Goal: Task Accomplishment & Management: Manage account settings

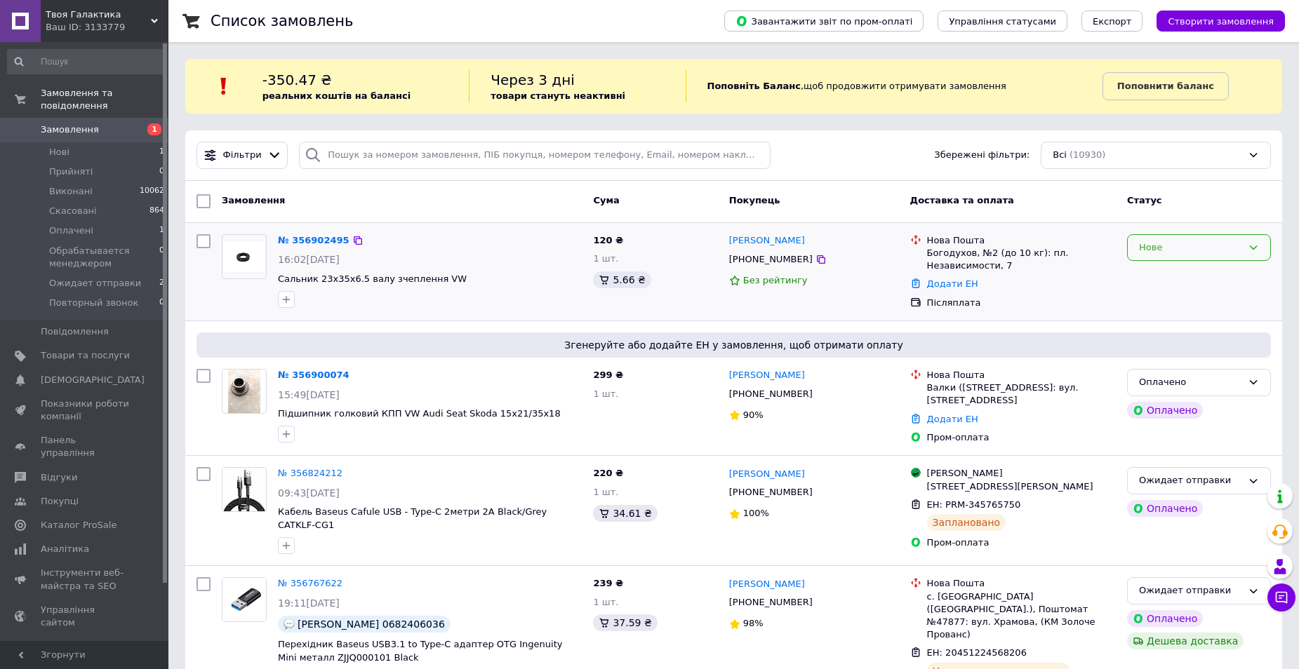
click at [1177, 249] on div "Нове" at bounding box center [1190, 248] width 103 height 15
click at [1161, 276] on li "Прийнято" at bounding box center [1199, 277] width 142 height 26
click at [1194, 375] on div "Оплачено" at bounding box center [1190, 382] width 103 height 15
click at [1175, 418] on li "Прийнято" at bounding box center [1199, 412] width 142 height 26
click at [298, 243] on link "№ 356902495" at bounding box center [310, 240] width 65 height 11
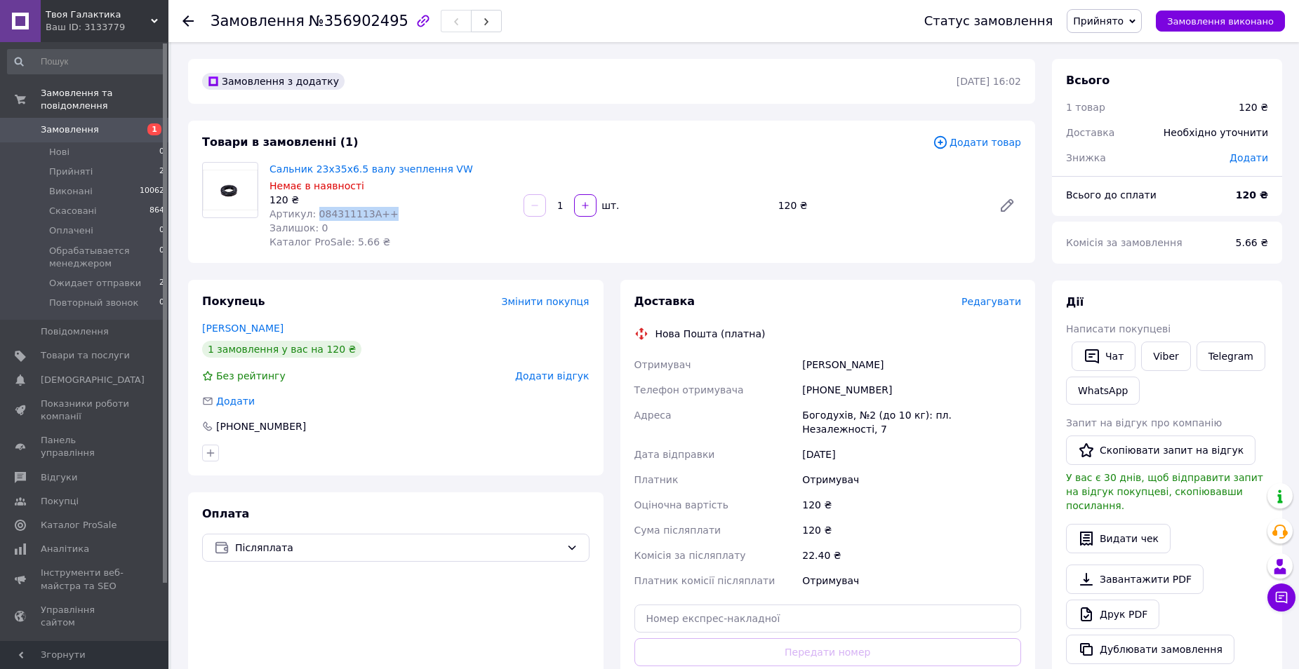
drag, startPoint x: 312, startPoint y: 217, endPoint x: 378, endPoint y: 212, distance: 66.1
click at [378, 212] on span "Артикул: 084311113A++" at bounding box center [333, 213] width 129 height 11
copy span "084311113A++"
click at [189, 23] on icon at bounding box center [187, 20] width 11 height 11
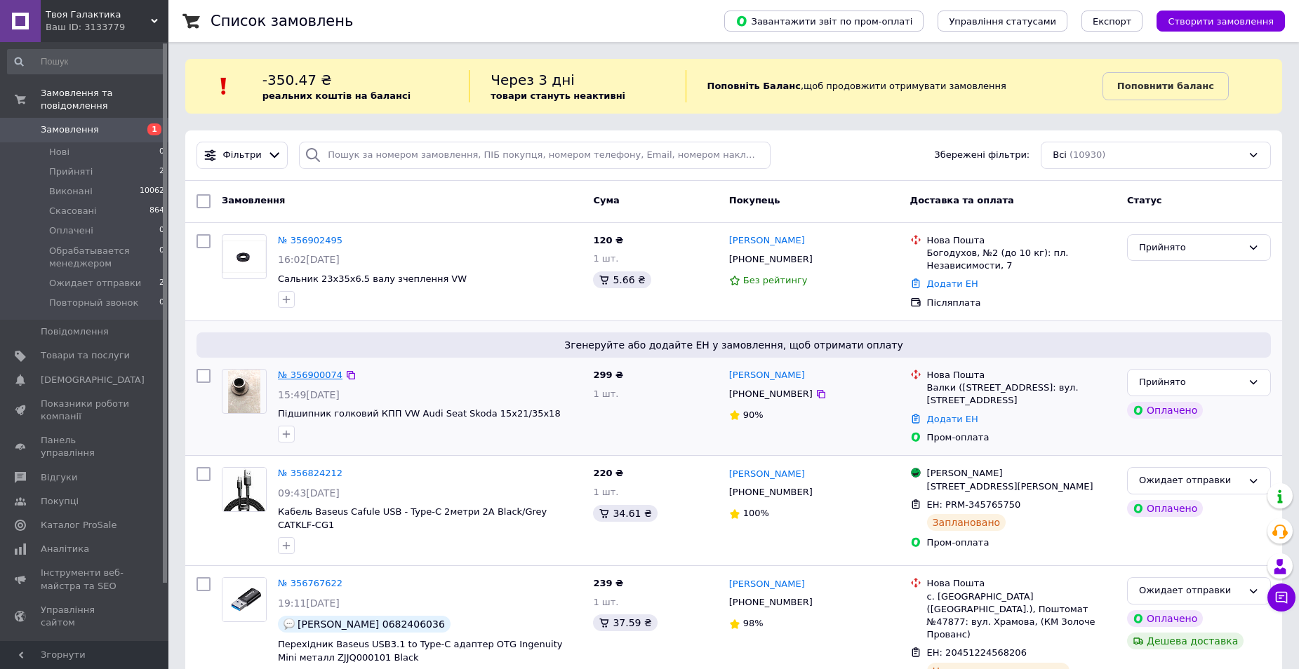
click at [316, 377] on link "№ 356900074" at bounding box center [310, 375] width 65 height 11
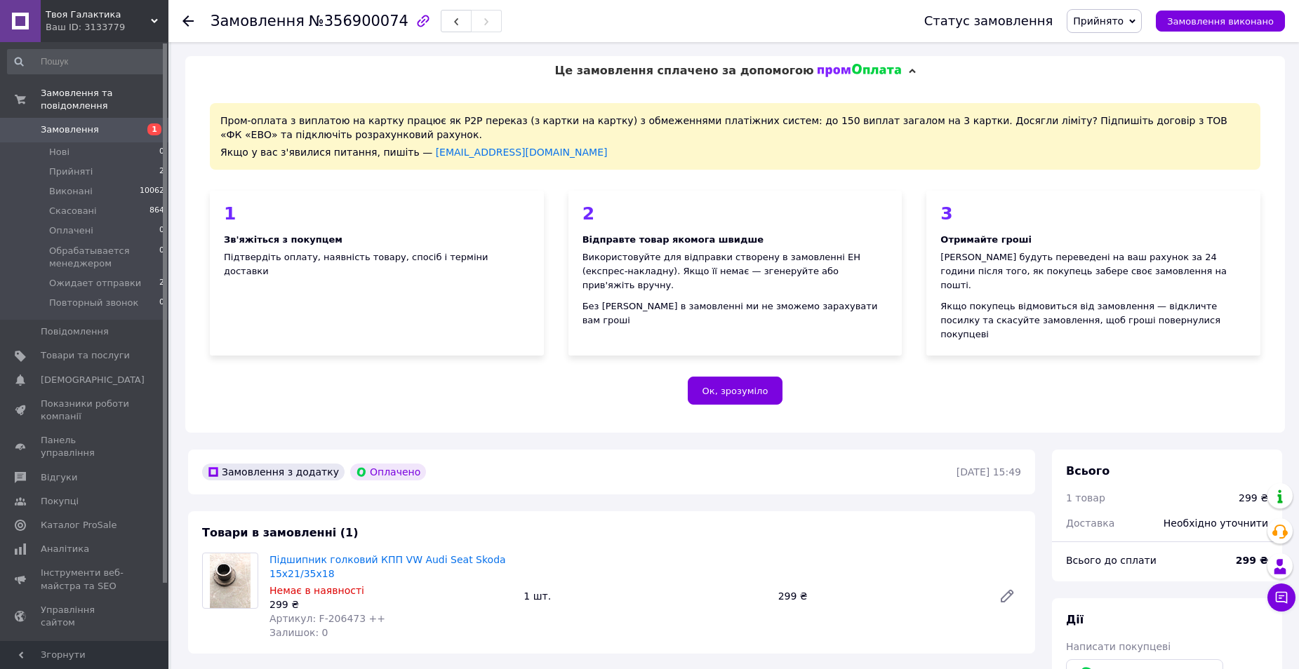
click at [188, 18] on icon at bounding box center [187, 20] width 11 height 11
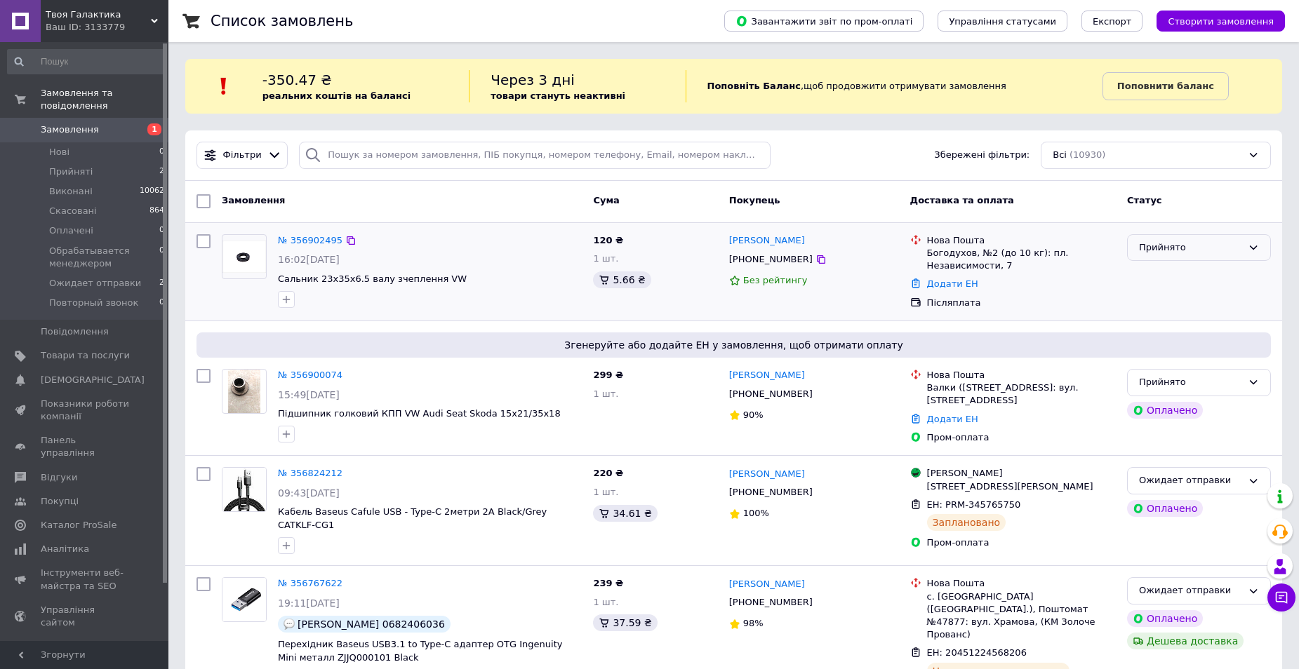
click at [1165, 248] on div "Прийнято" at bounding box center [1190, 248] width 103 height 15
click at [1149, 341] on li "Ожидает отправки" at bounding box center [1199, 342] width 142 height 26
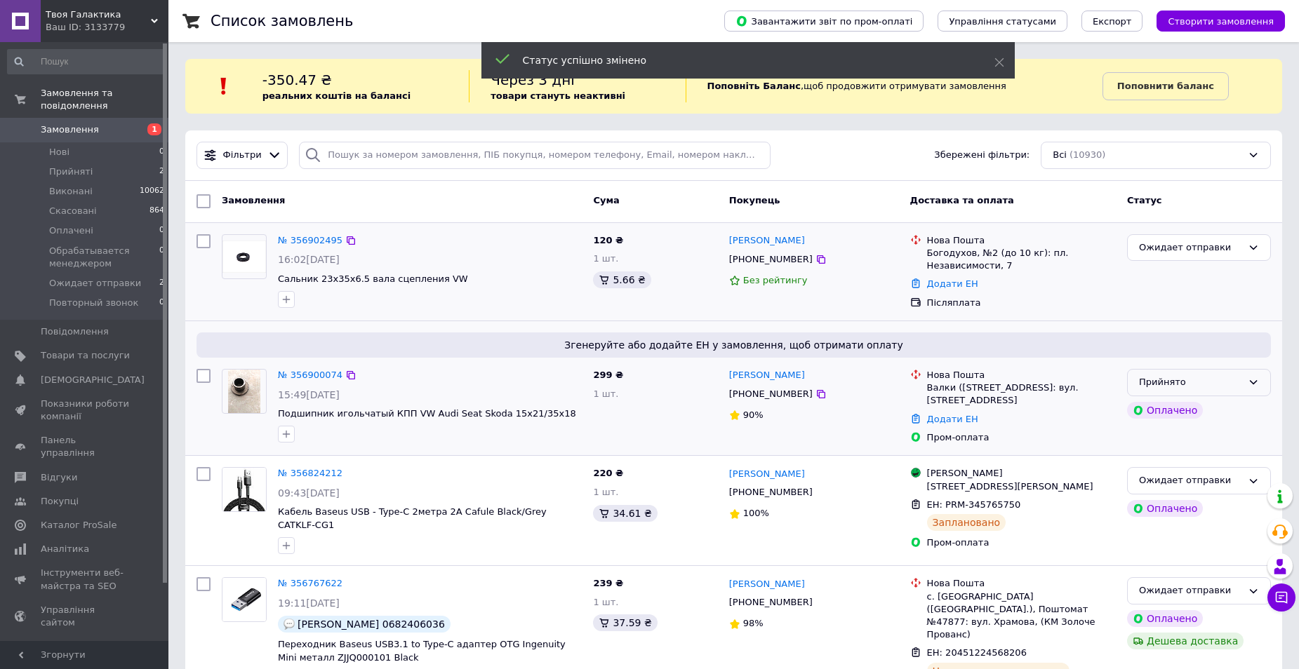
click at [1149, 381] on div "Прийнято" at bounding box center [1190, 382] width 103 height 15
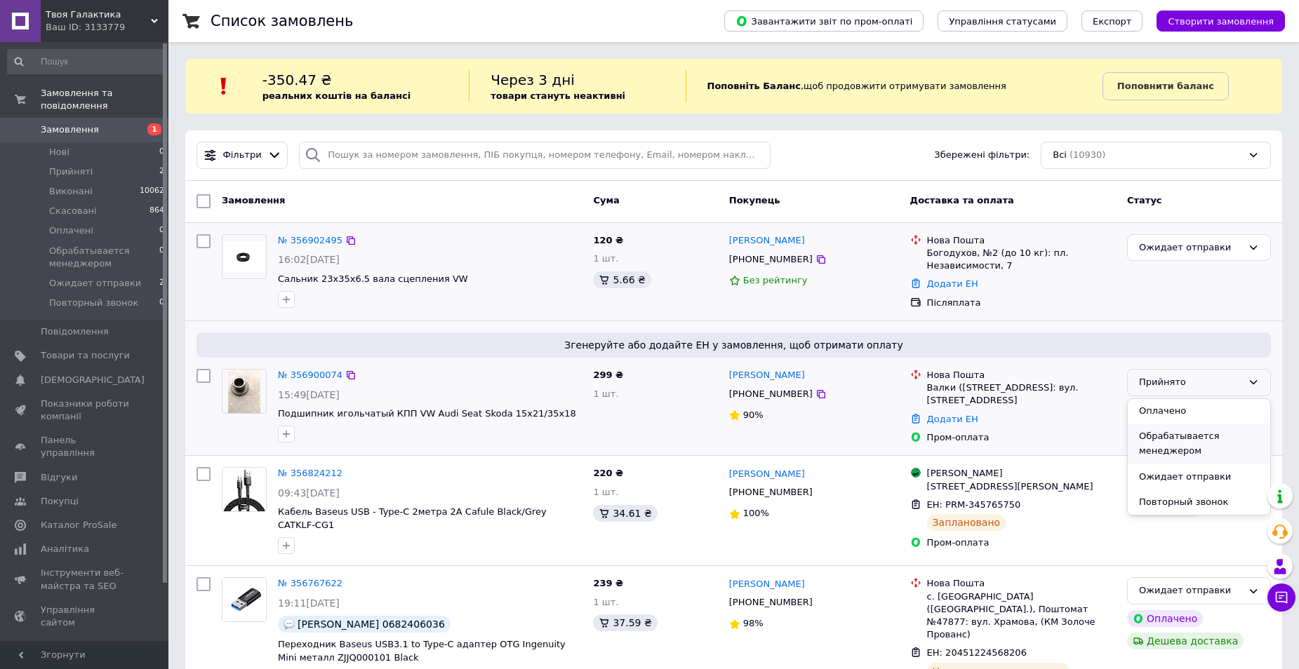
click at [1160, 482] on li "Ожидает отправки" at bounding box center [1199, 477] width 142 height 26
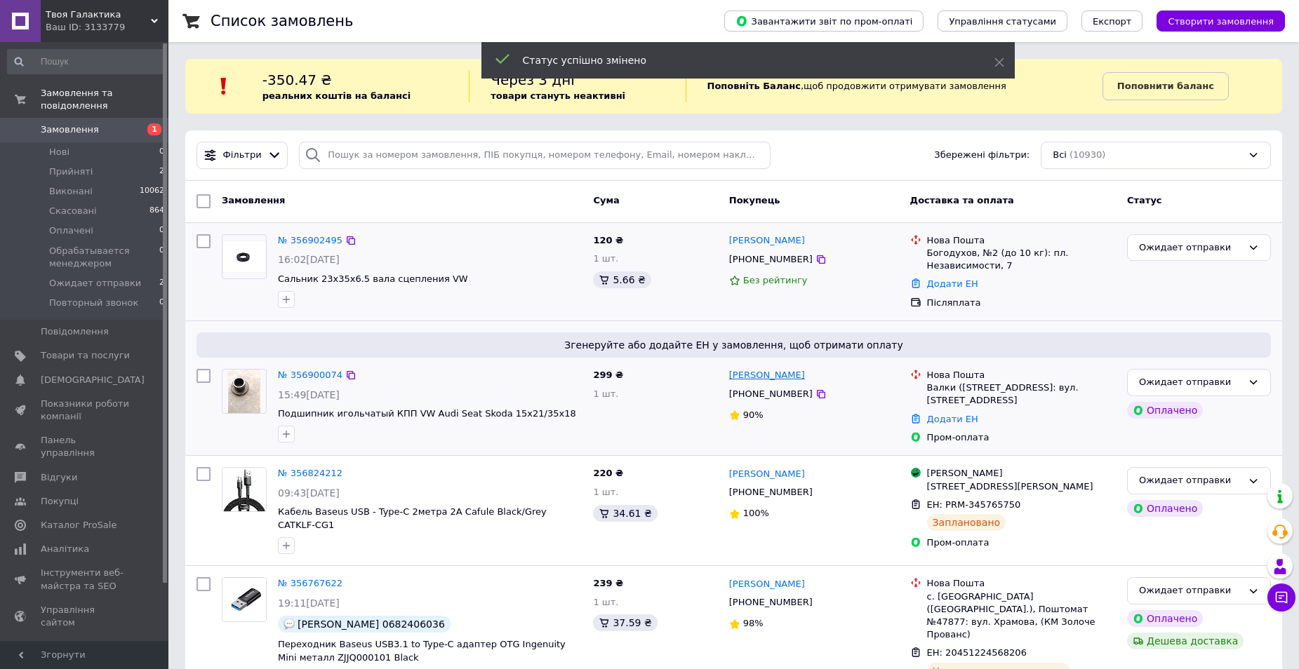
click at [764, 381] on link "[PERSON_NAME]" at bounding box center [767, 375] width 76 height 13
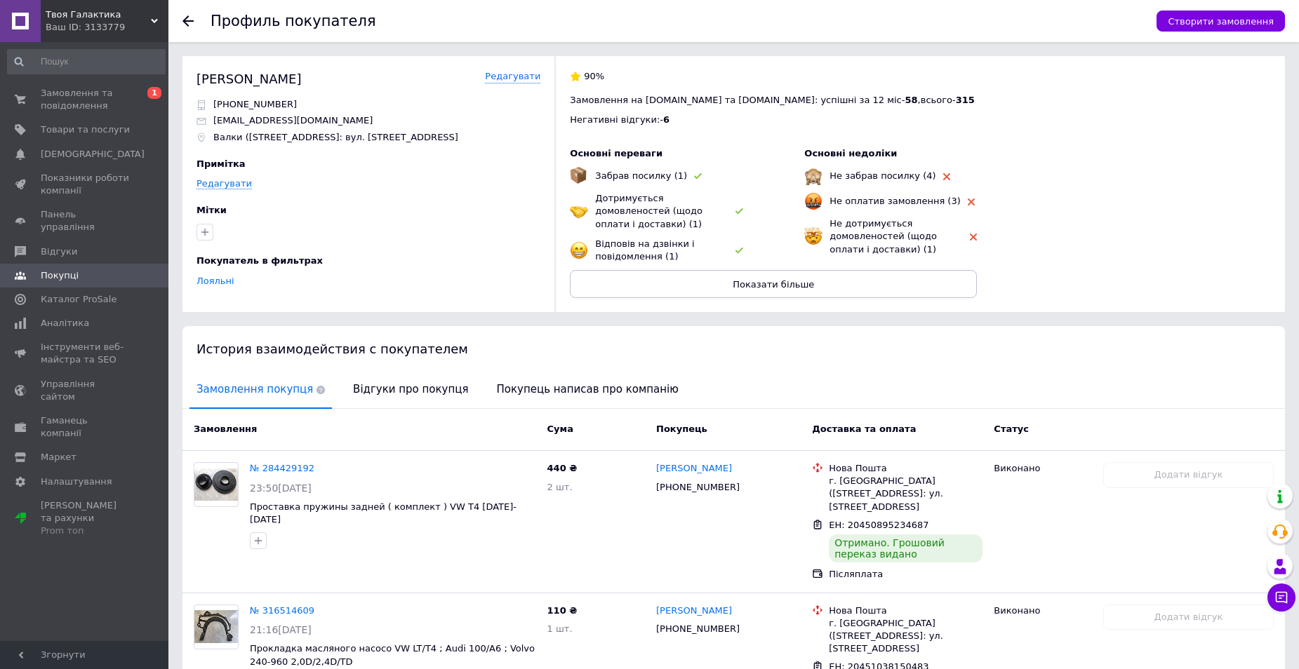
click at [189, 24] on icon at bounding box center [187, 20] width 11 height 11
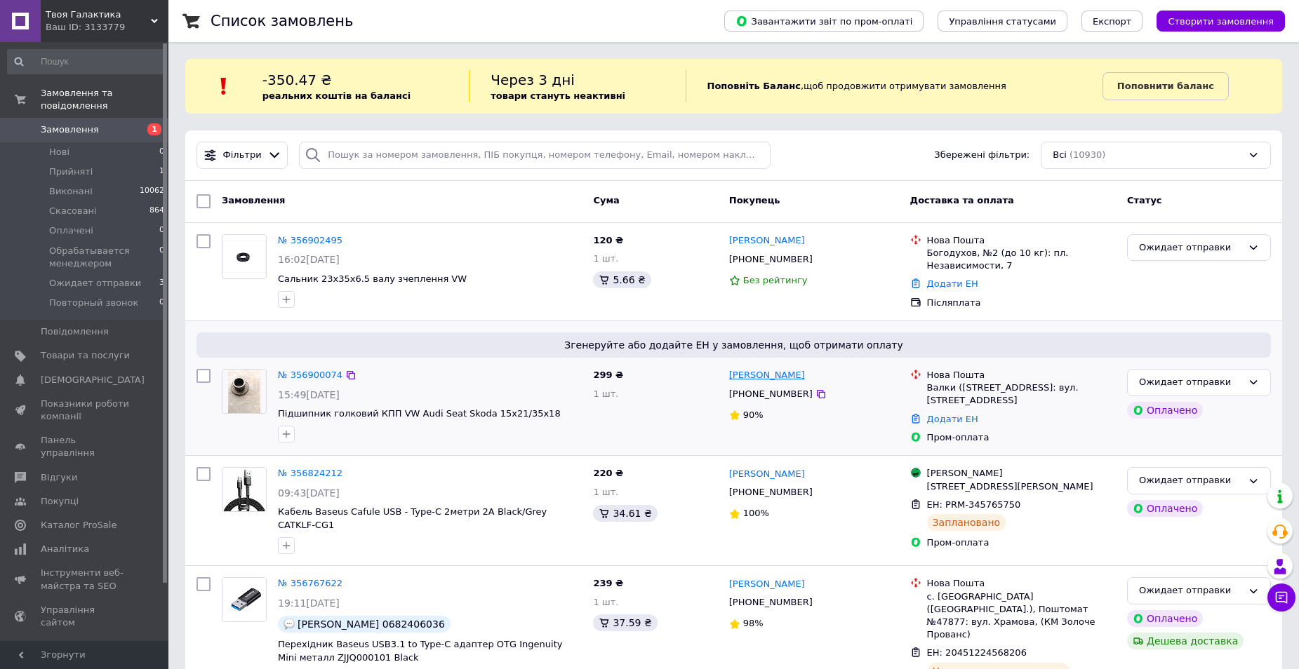
click at [768, 382] on link "[PERSON_NAME]" at bounding box center [767, 375] width 76 height 13
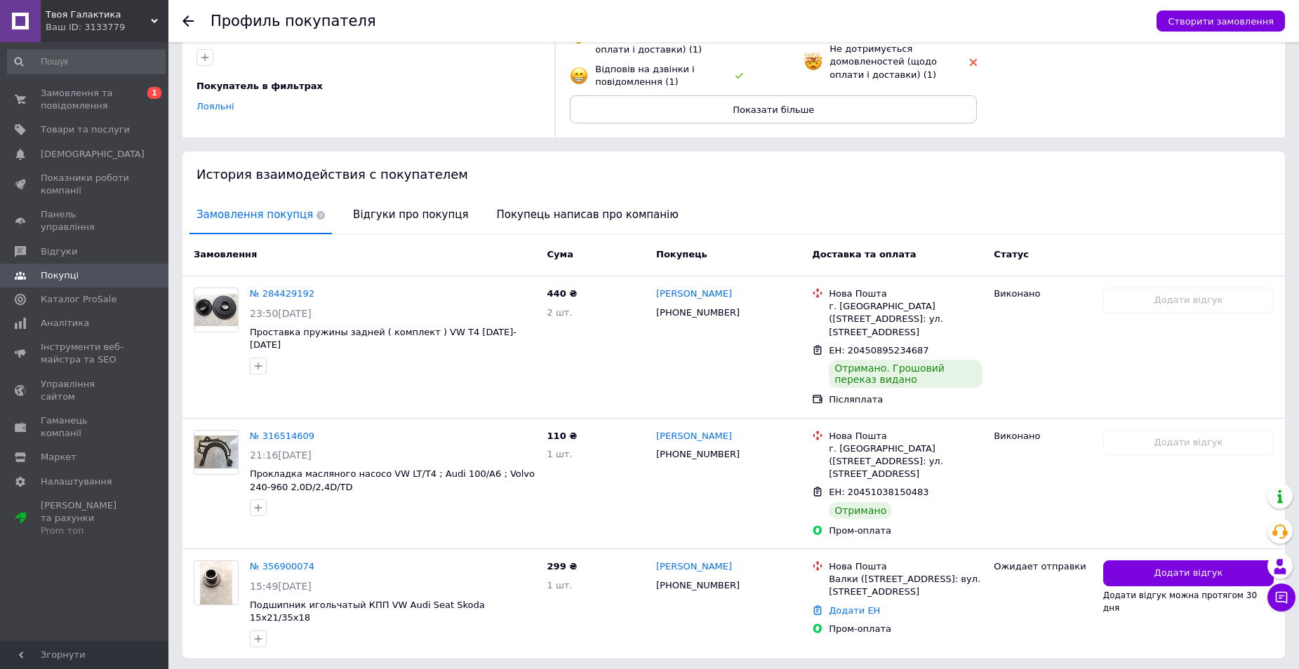
scroll to position [176, 0]
click at [186, 27] on div at bounding box center [196, 21] width 28 height 42
click at [186, 26] on icon at bounding box center [187, 20] width 11 height 11
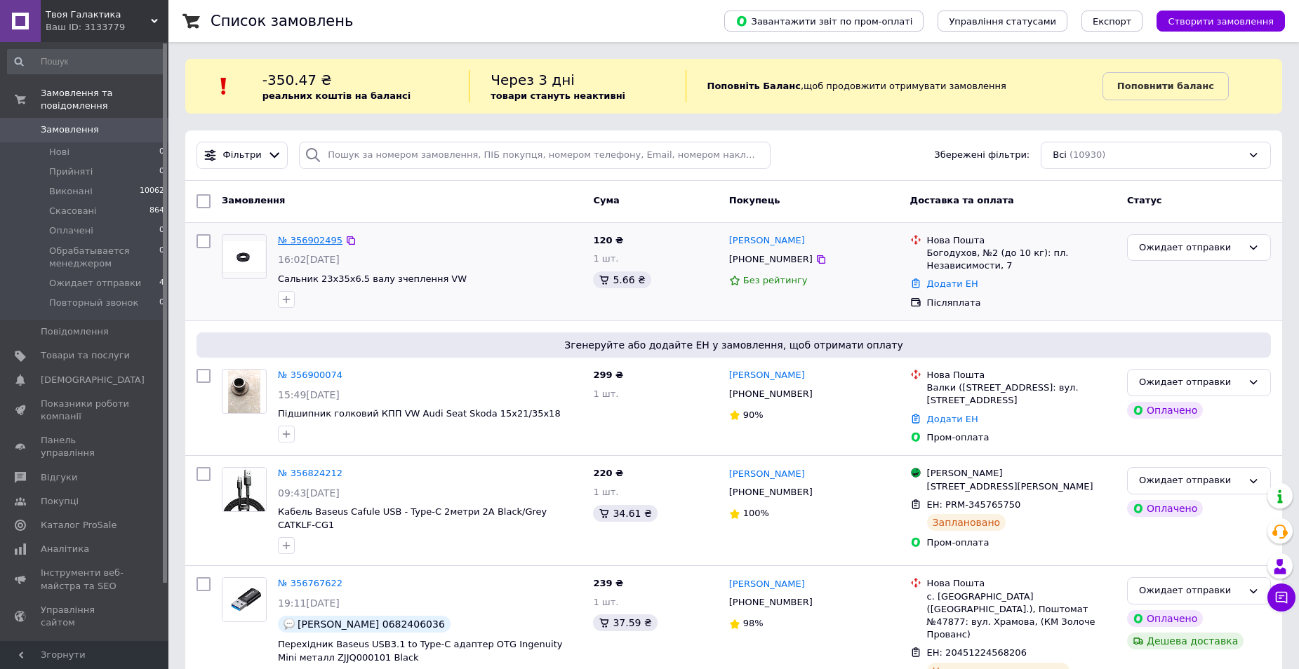
click at [286, 241] on link "№ 356902495" at bounding box center [310, 240] width 65 height 11
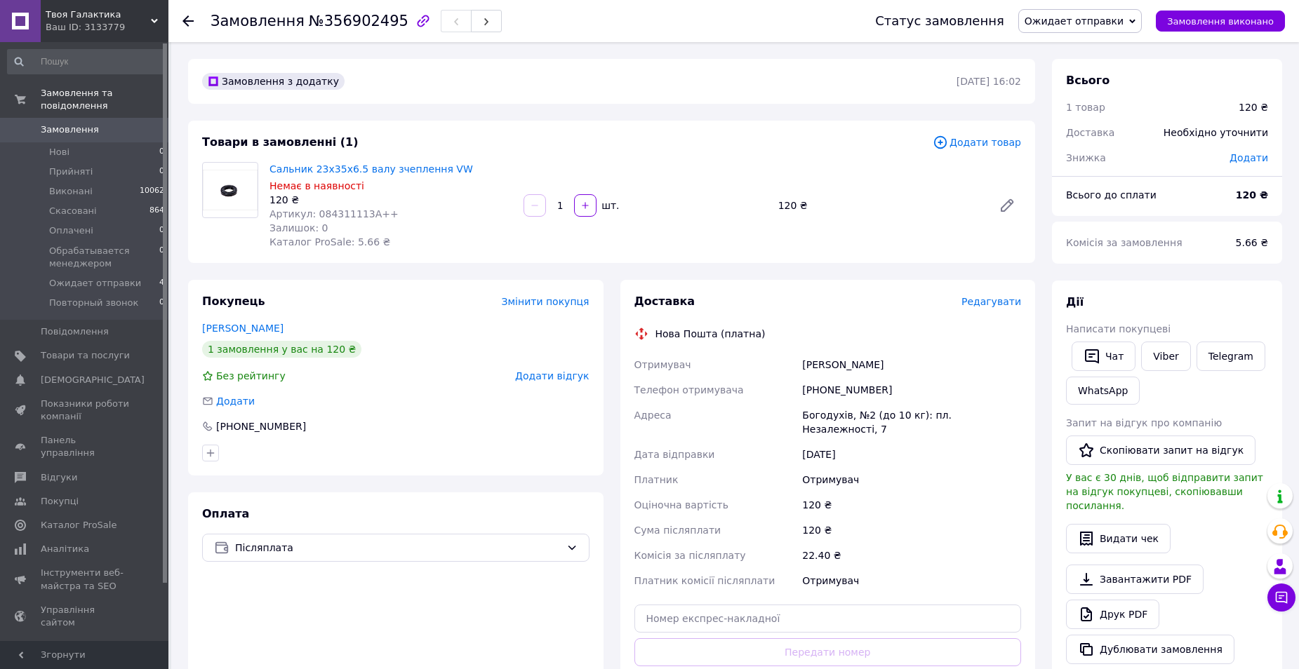
click at [1001, 305] on span "Редагувати" at bounding box center [991, 301] width 60 height 11
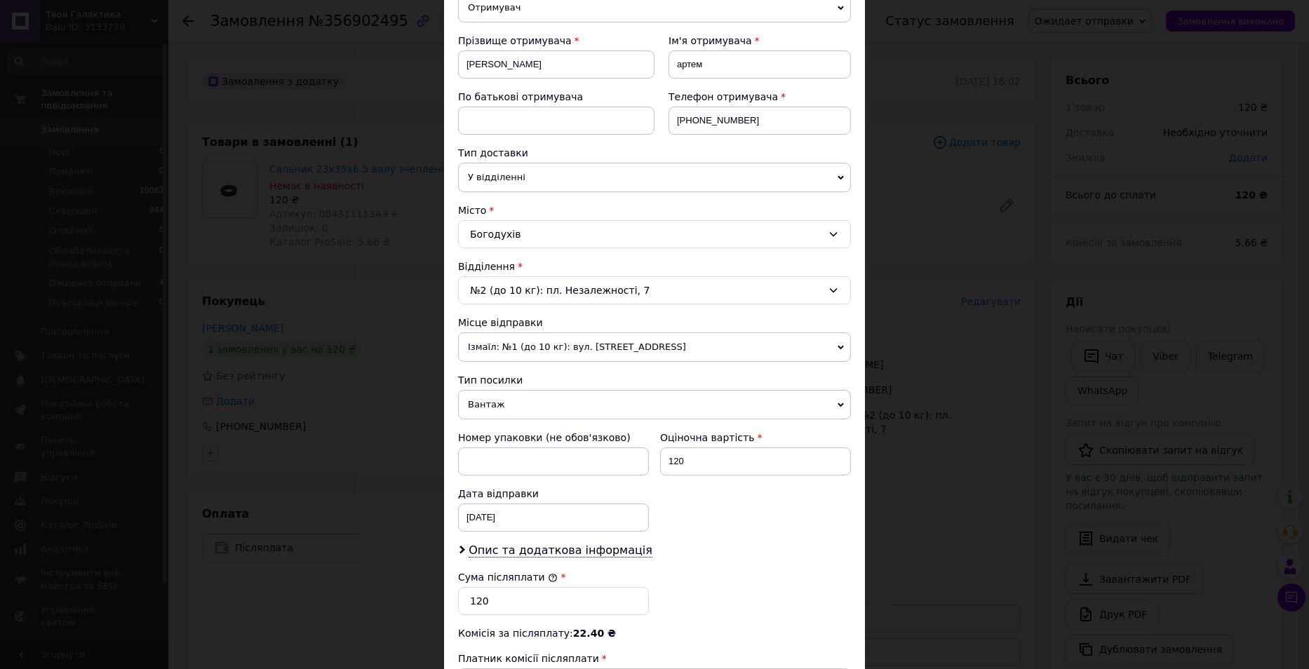
scroll to position [210, 0]
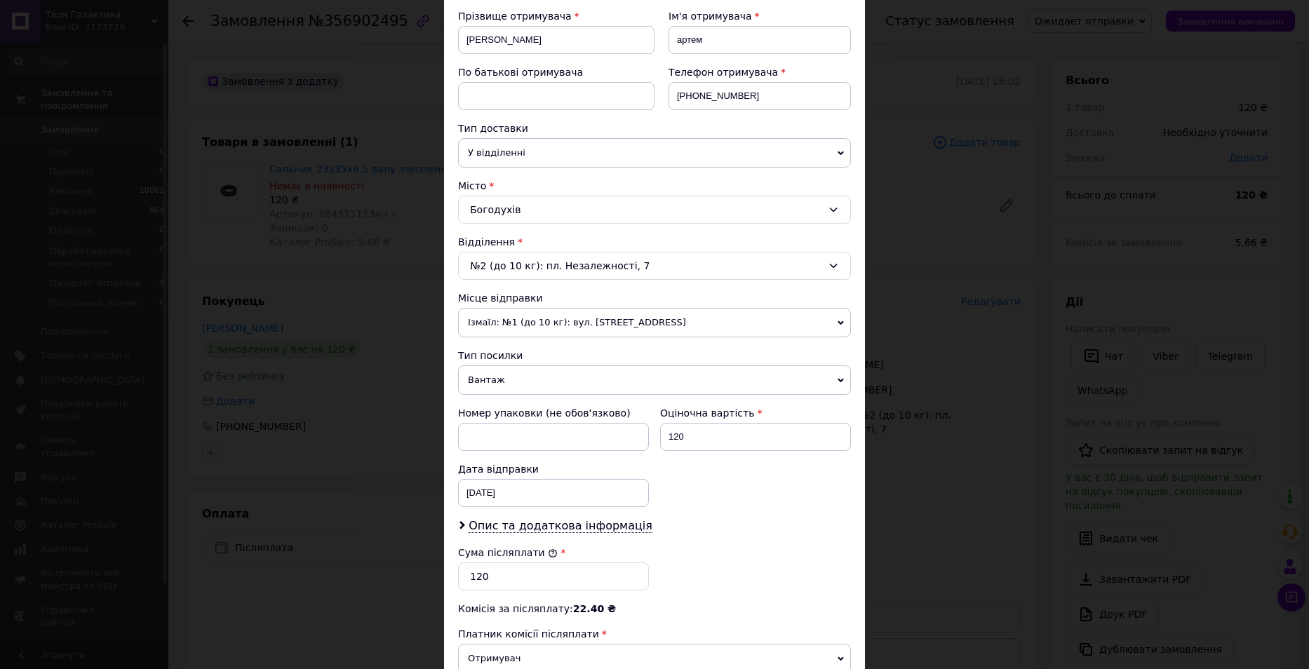
click at [757, 323] on span "Ізмаїл: №1 (до 10 кг): вул. [STREET_ADDRESS]" at bounding box center [654, 322] width 393 height 29
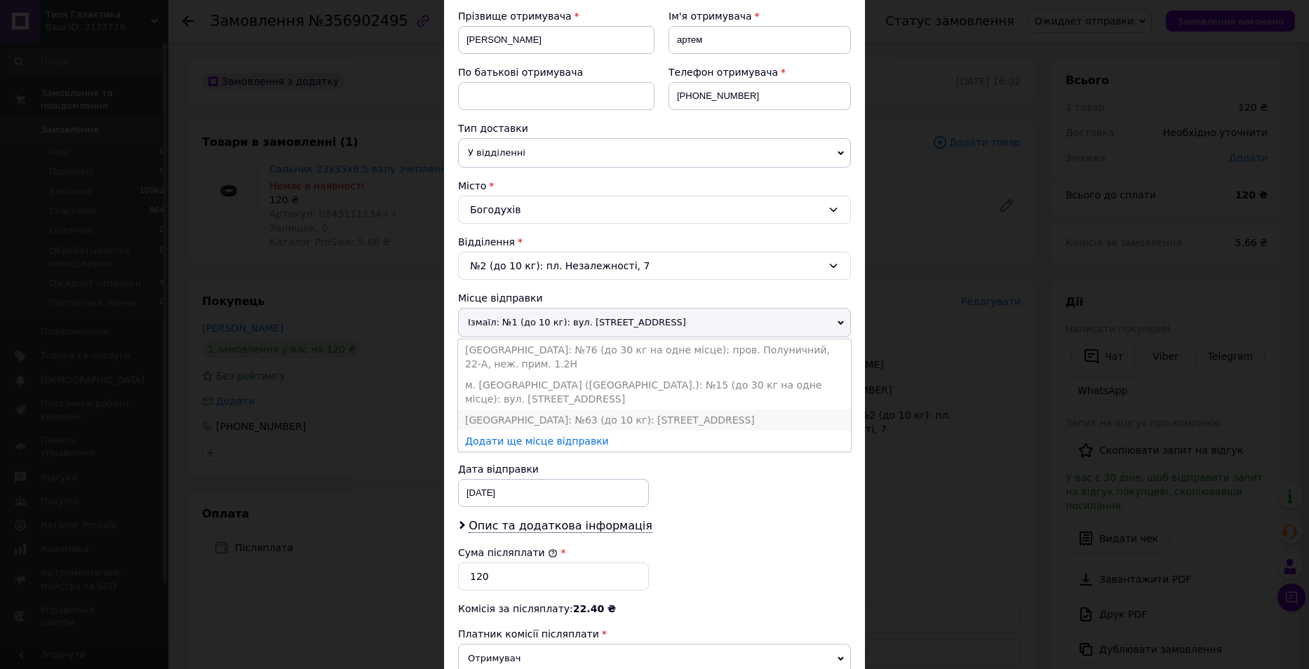
click at [655, 410] on li "[GEOGRAPHIC_DATA]: №63 (до 10 кг): [STREET_ADDRESS]" at bounding box center [654, 420] width 393 height 21
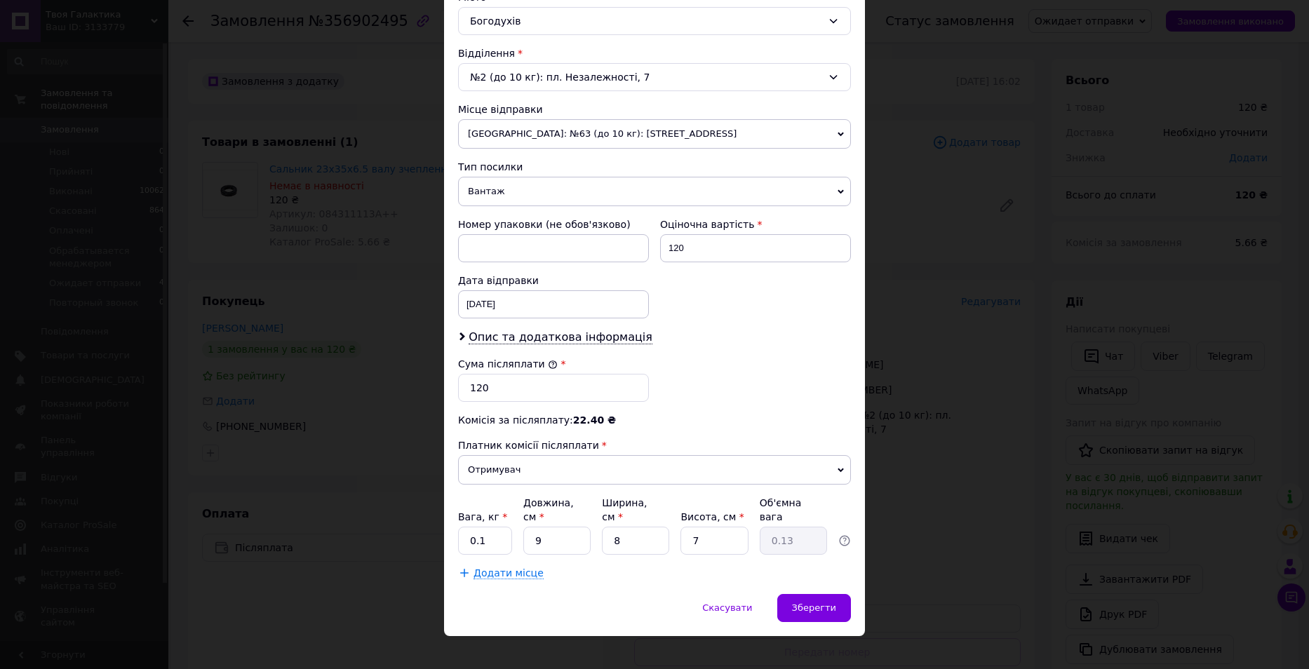
scroll to position [401, 0]
click at [555, 528] on input "9" at bounding box center [556, 539] width 67 height 28
type input "6"
type input "0.1"
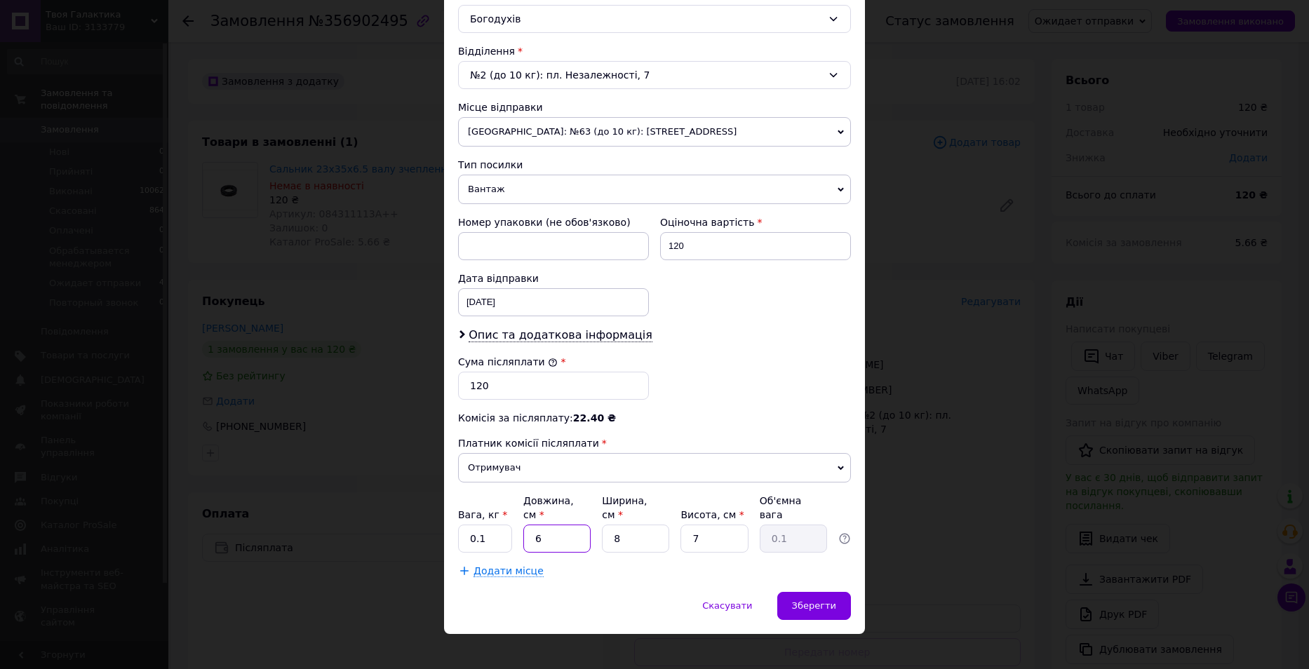
type input "6"
click at [636, 526] on input "8" at bounding box center [635, 539] width 67 height 28
type input "6"
click at [693, 525] on input "7" at bounding box center [714, 539] width 67 height 28
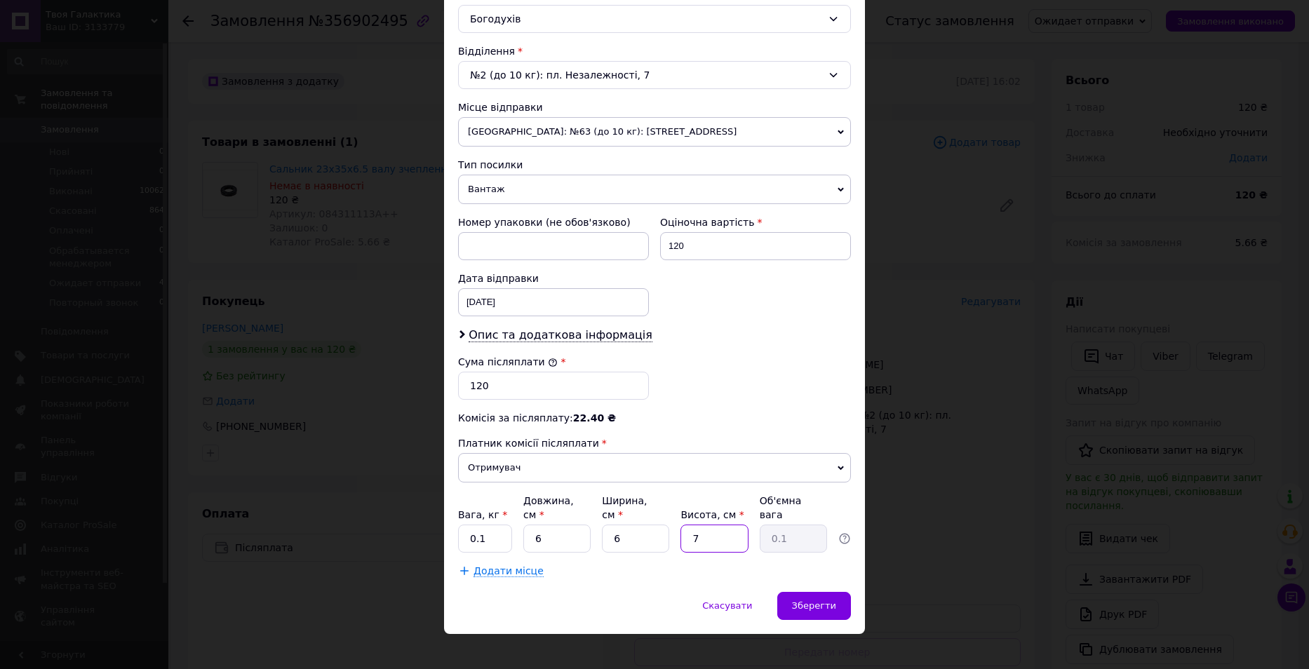
click at [693, 525] on input "7" at bounding box center [714, 539] width 67 height 28
type input "2"
click at [615, 340] on span "Опис та додаткова інформація" at bounding box center [561, 335] width 184 height 14
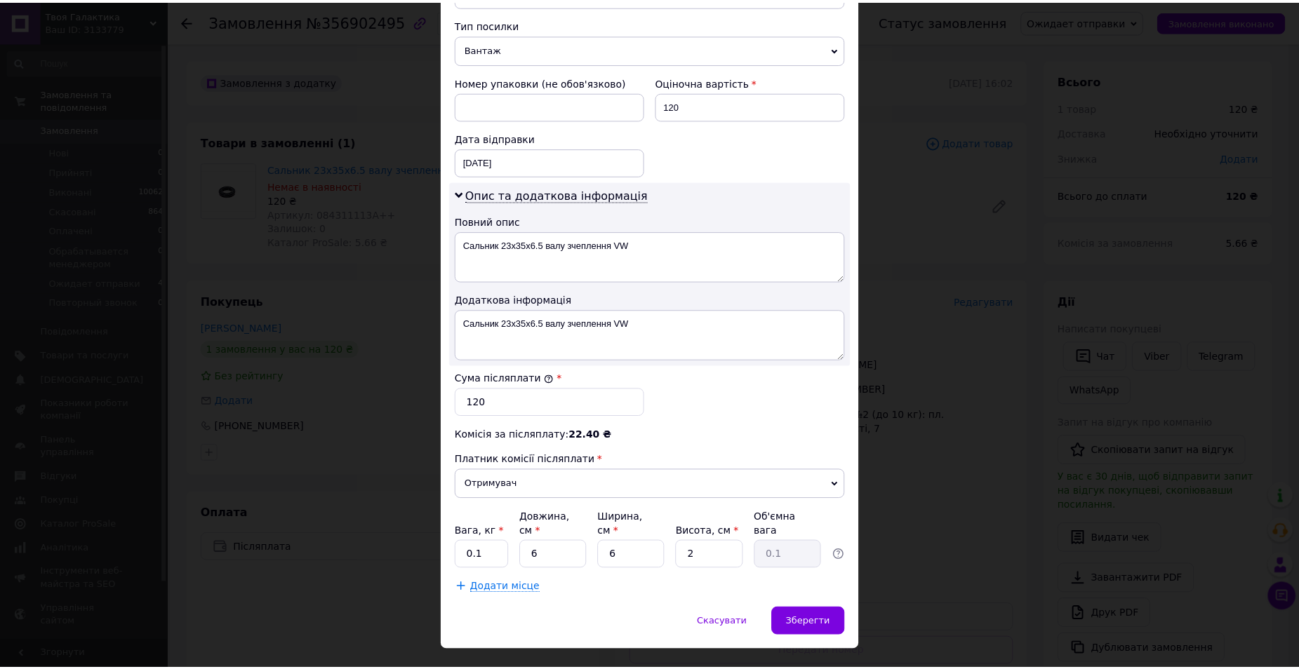
scroll to position [559, 0]
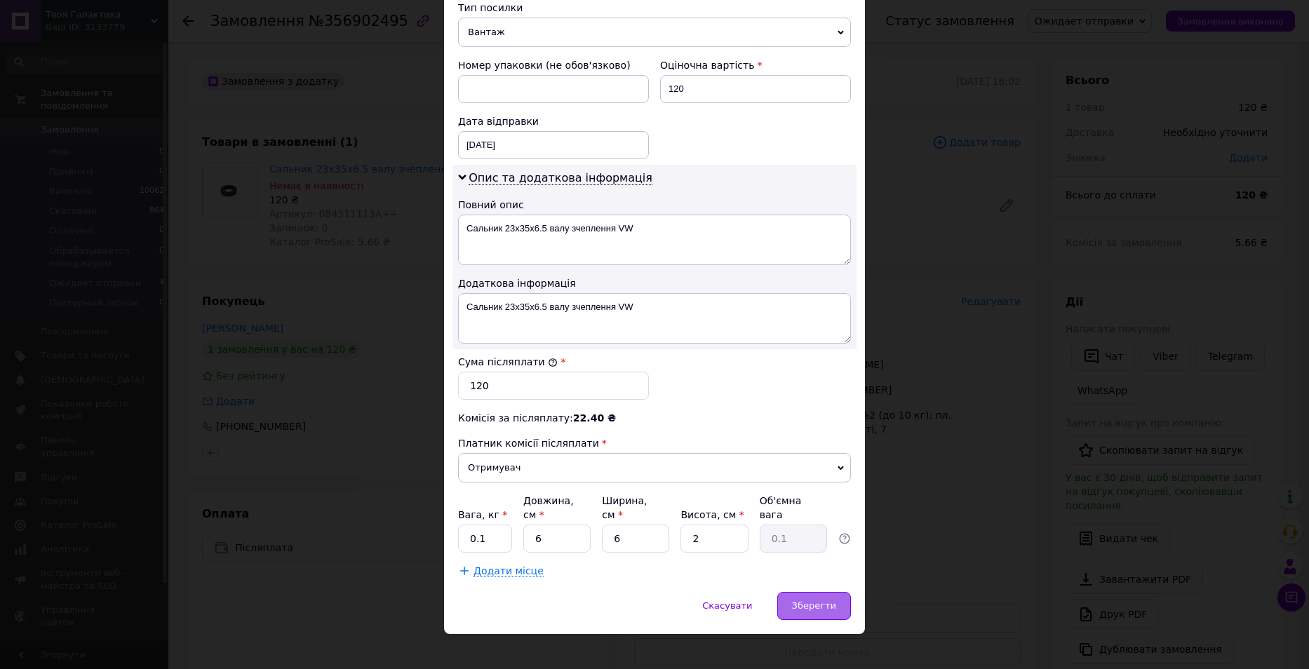
click at [807, 592] on div "Зберегти" at bounding box center [814, 606] width 74 height 28
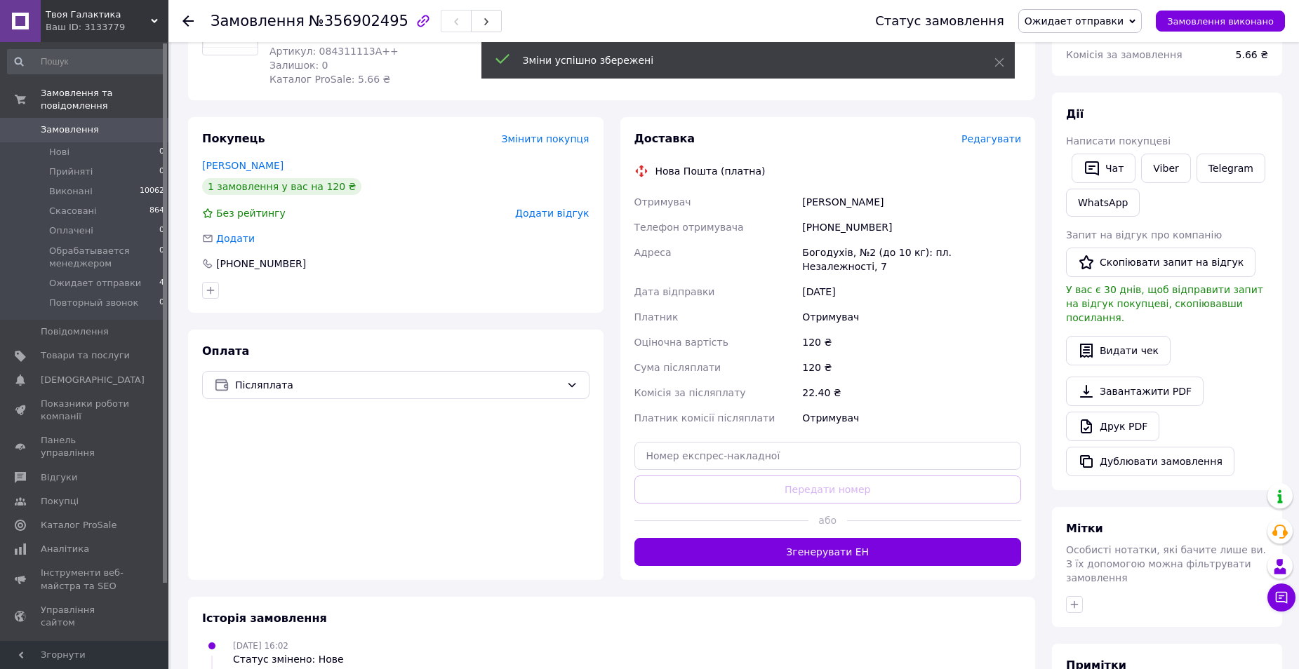
scroll to position [210, 0]
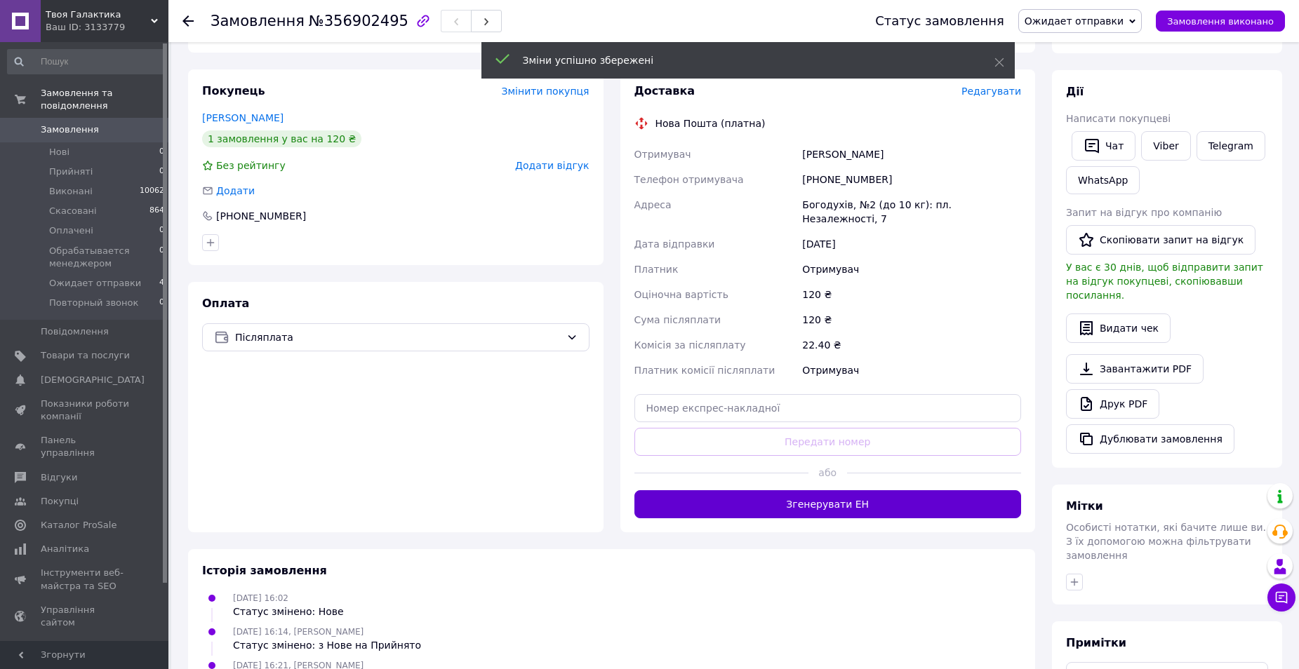
click at [834, 493] on button "Згенерувати ЕН" at bounding box center [827, 504] width 387 height 28
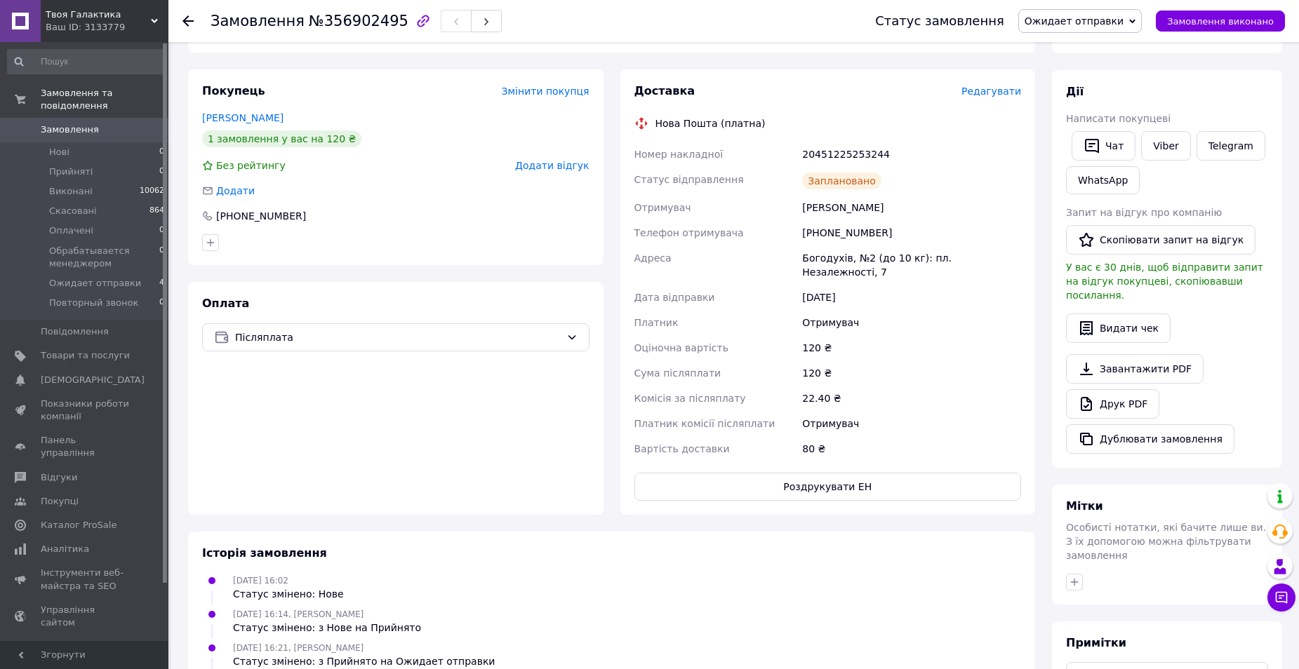
click at [187, 22] on icon at bounding box center [187, 20] width 11 height 11
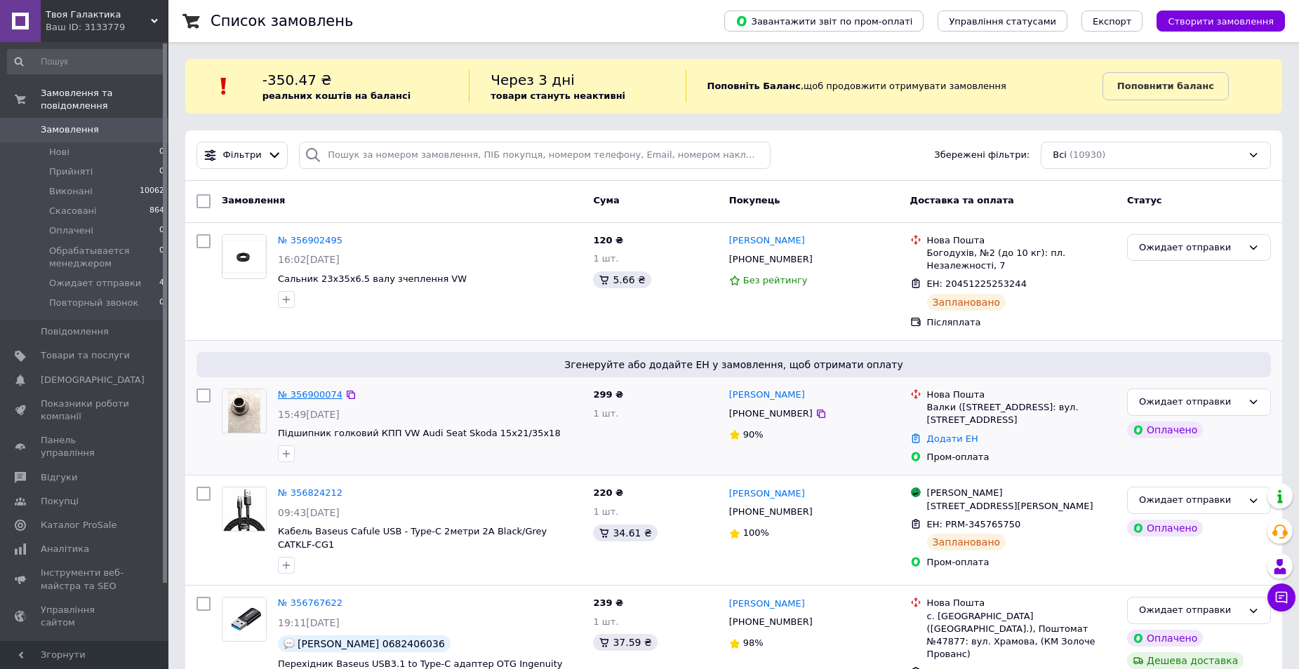
click at [316, 389] on link "№ 356900074" at bounding box center [310, 394] width 65 height 11
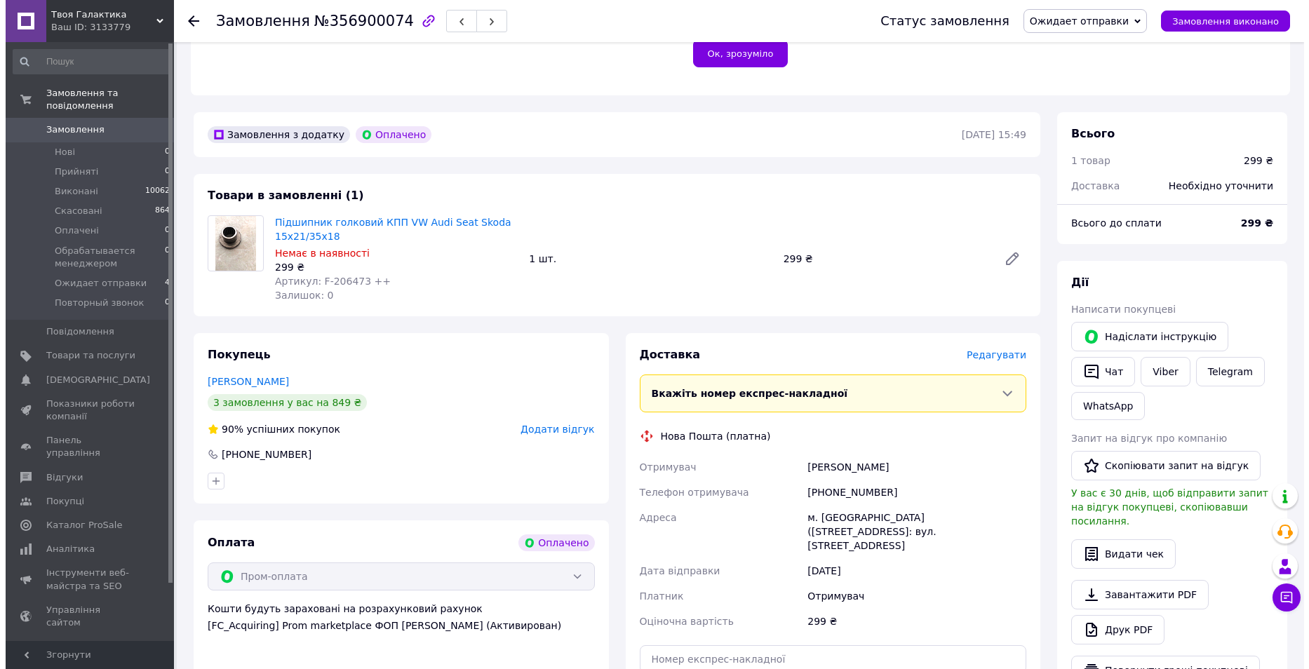
scroll to position [351, 0]
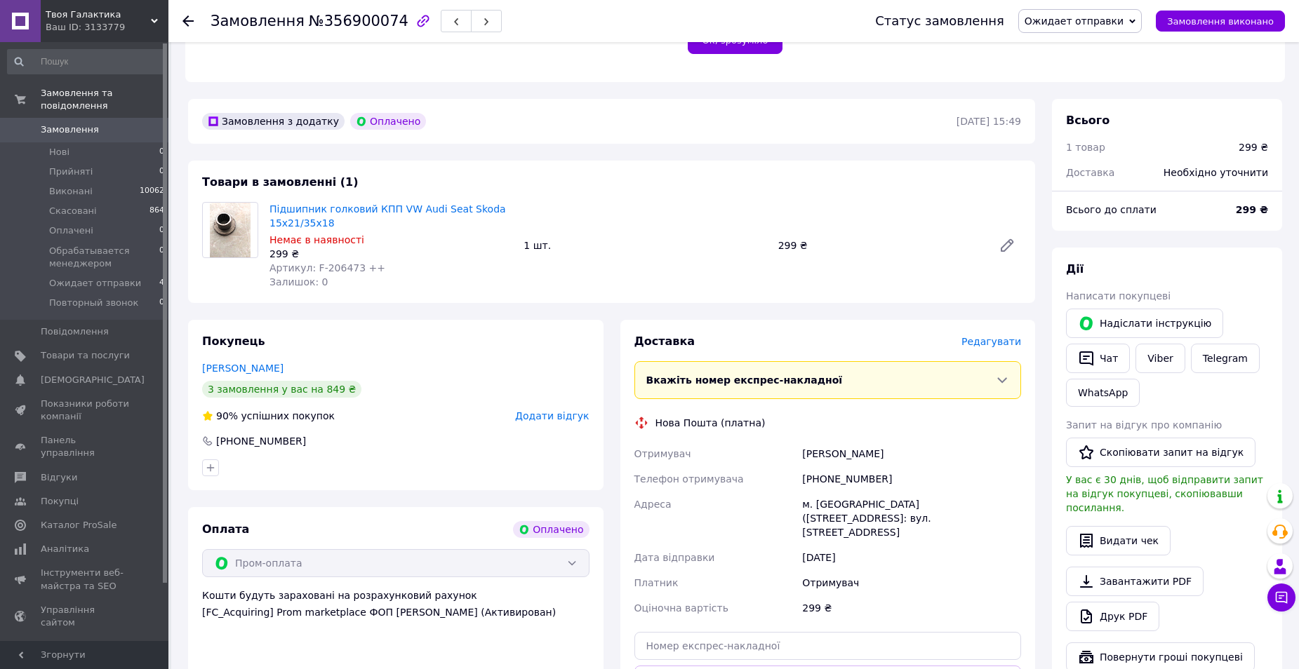
click at [1001, 336] on span "Редагувати" at bounding box center [991, 341] width 60 height 11
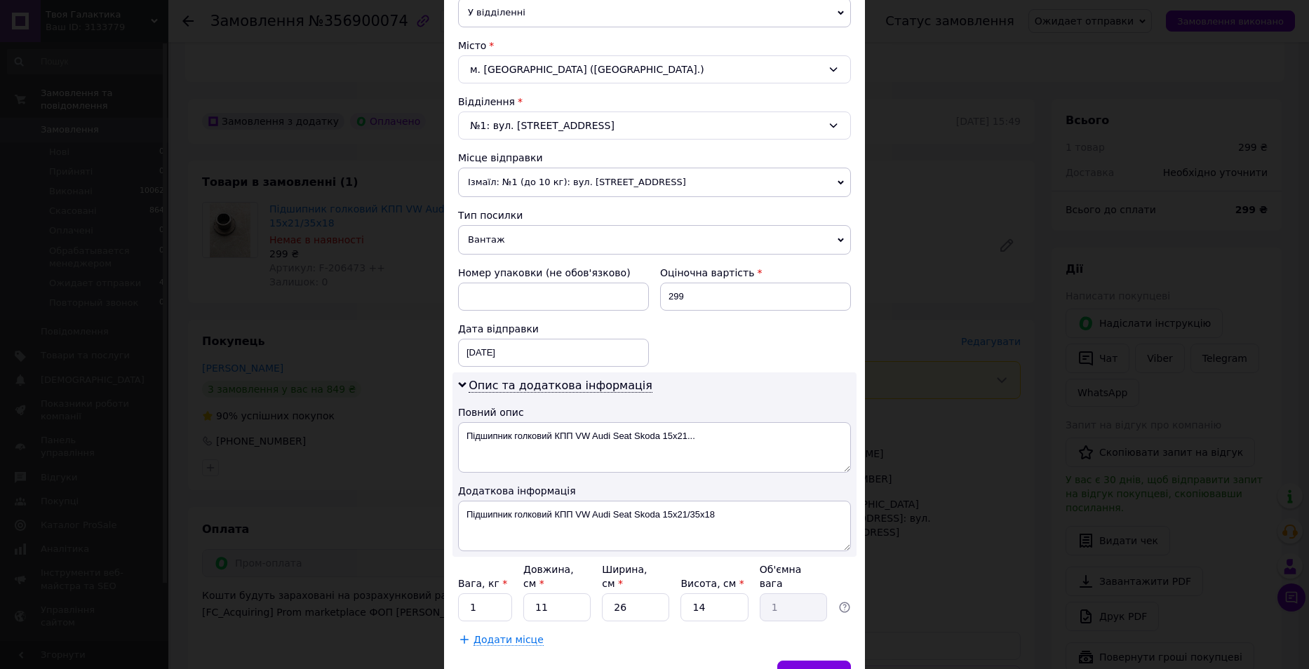
click at [686, 188] on span "Ізмаїл: №1 (до 10 кг): вул. [STREET_ADDRESS]" at bounding box center [654, 182] width 393 height 29
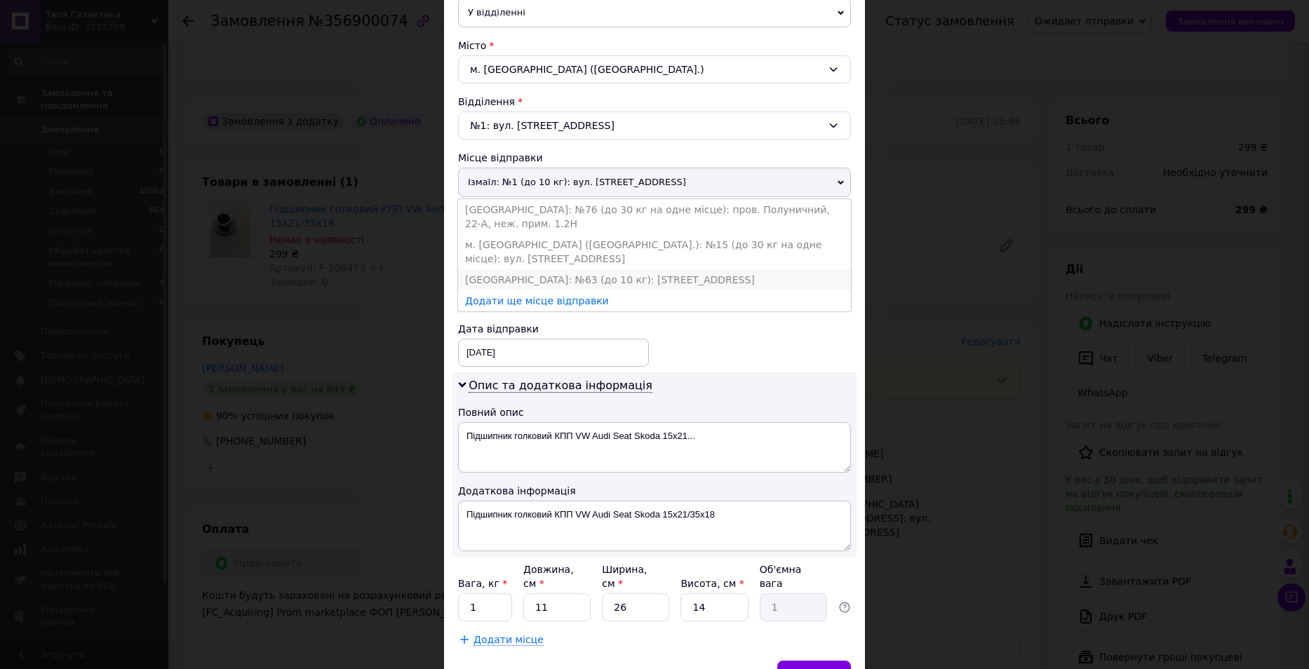
click at [653, 269] on li "[GEOGRAPHIC_DATA]: №63 (до 10 кг): [STREET_ADDRESS]" at bounding box center [654, 279] width 393 height 21
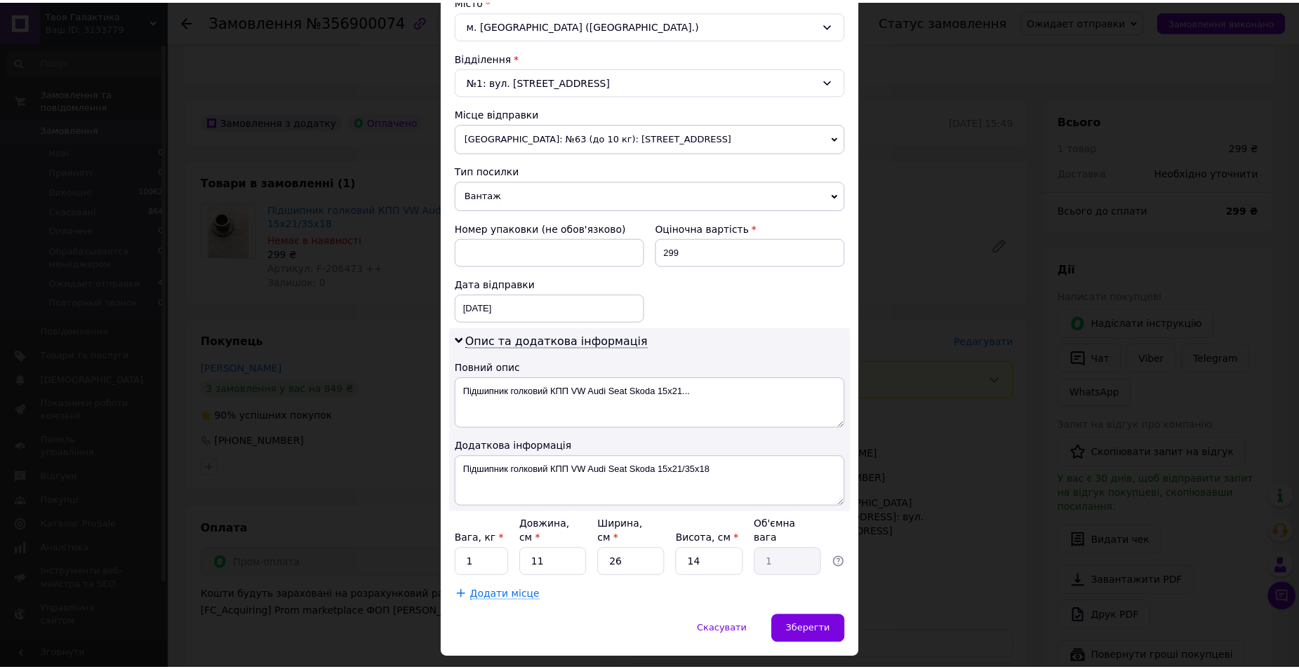
scroll to position [420, 0]
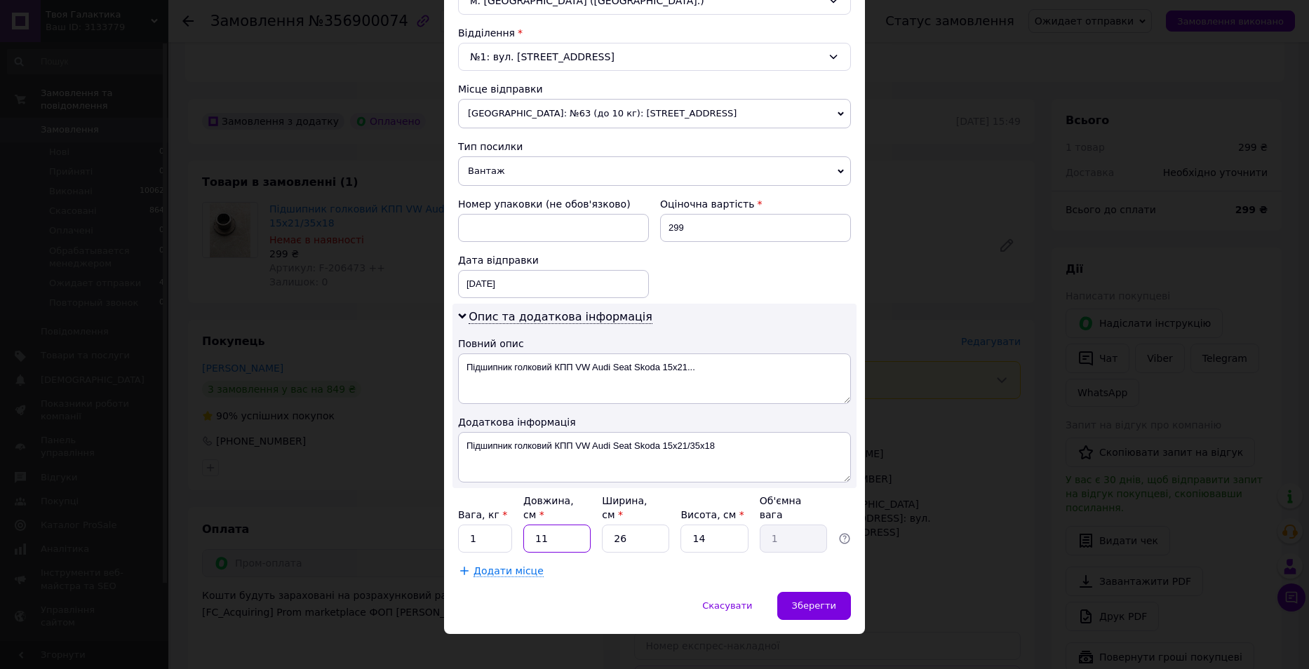
click at [566, 525] on input "11" at bounding box center [556, 539] width 67 height 28
type input "6"
type input "0.55"
type input "6"
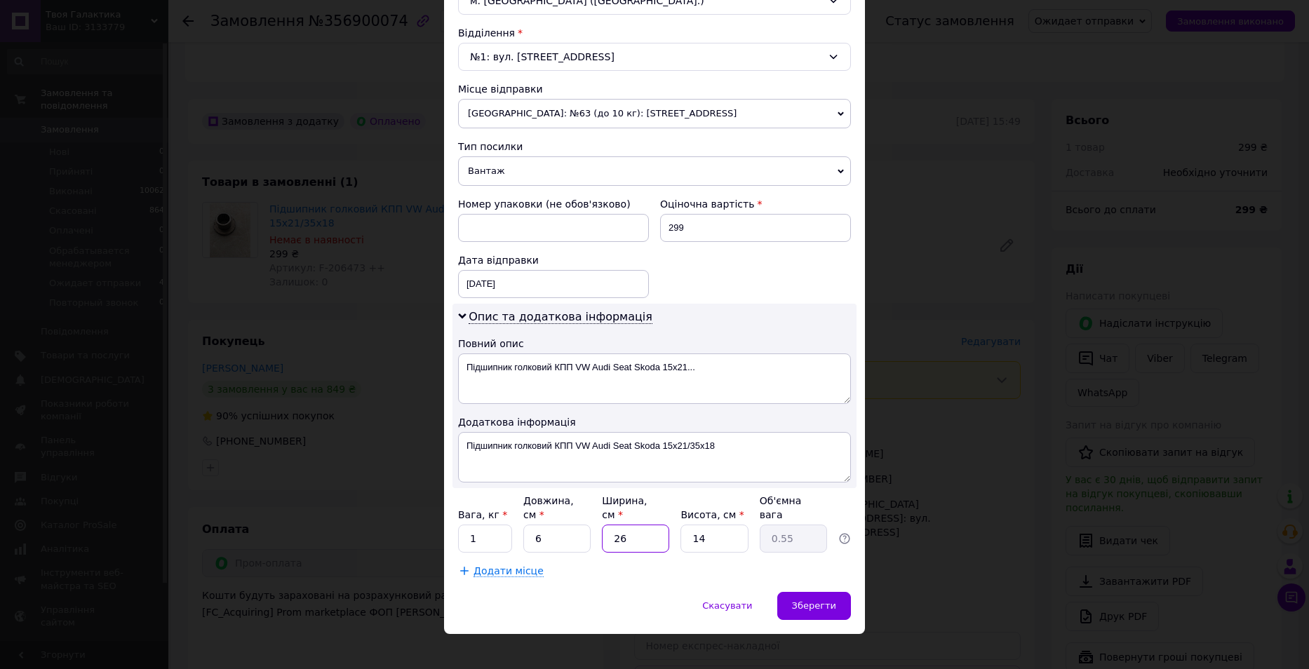
click at [634, 525] on input "26" at bounding box center [635, 539] width 67 height 28
type input "6"
type input "0.13"
type input "6"
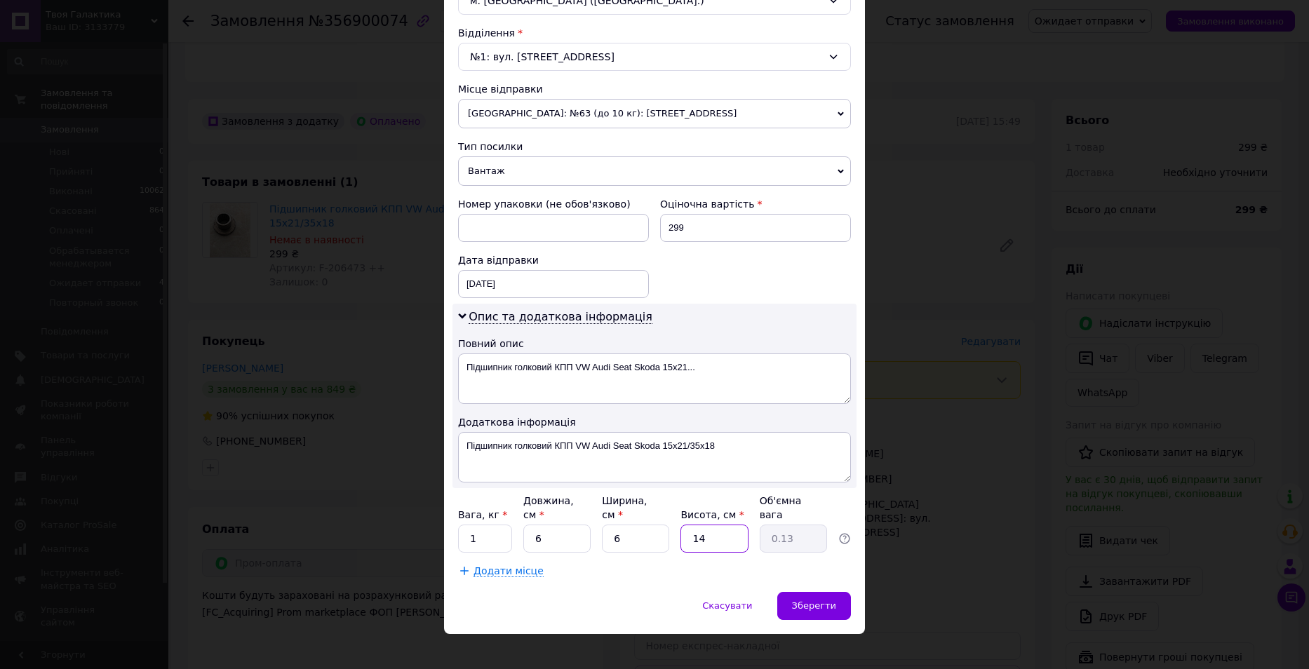
click at [717, 530] on input "14" at bounding box center [714, 539] width 67 height 28
type input "4"
type input "0.1"
type input "4"
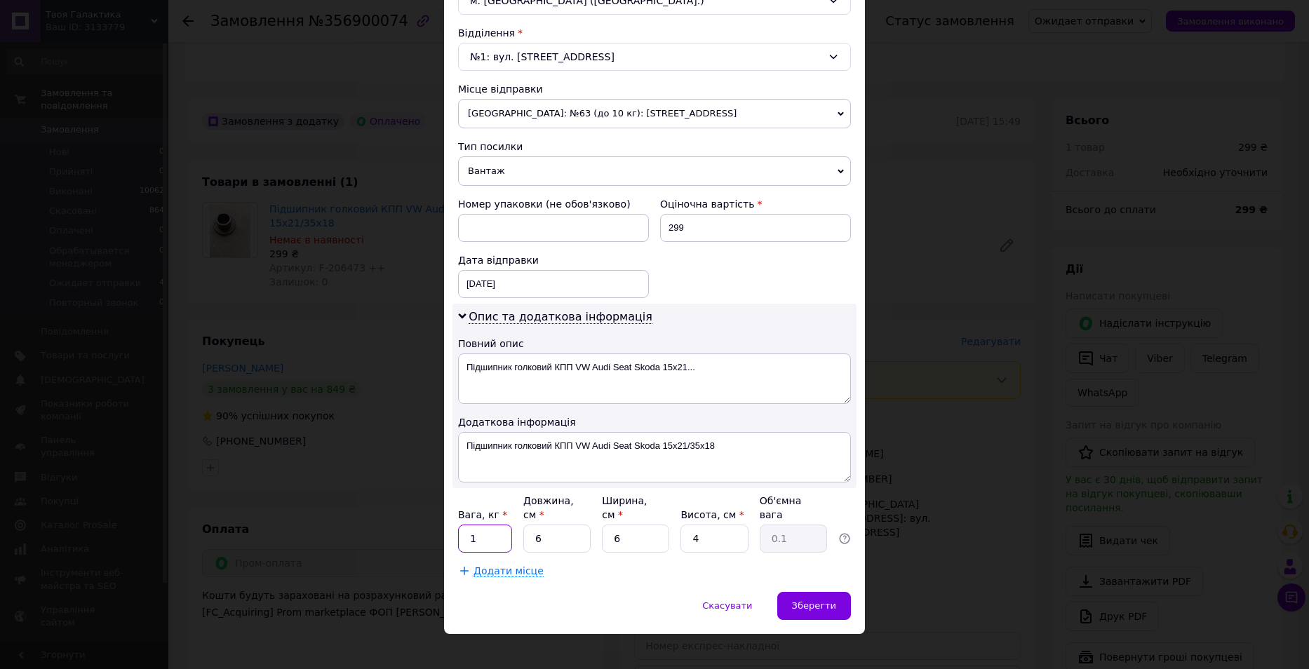
click at [466, 525] on input "1" at bounding box center [485, 539] width 54 height 28
type input "0.1"
click at [769, 331] on div "Опис та додаткова інформація Повний опис Підшипник голковий КПП VW Audi Seat Sk…" at bounding box center [655, 396] width 404 height 185
click at [825, 601] on span "Зберегти" at bounding box center [814, 606] width 44 height 11
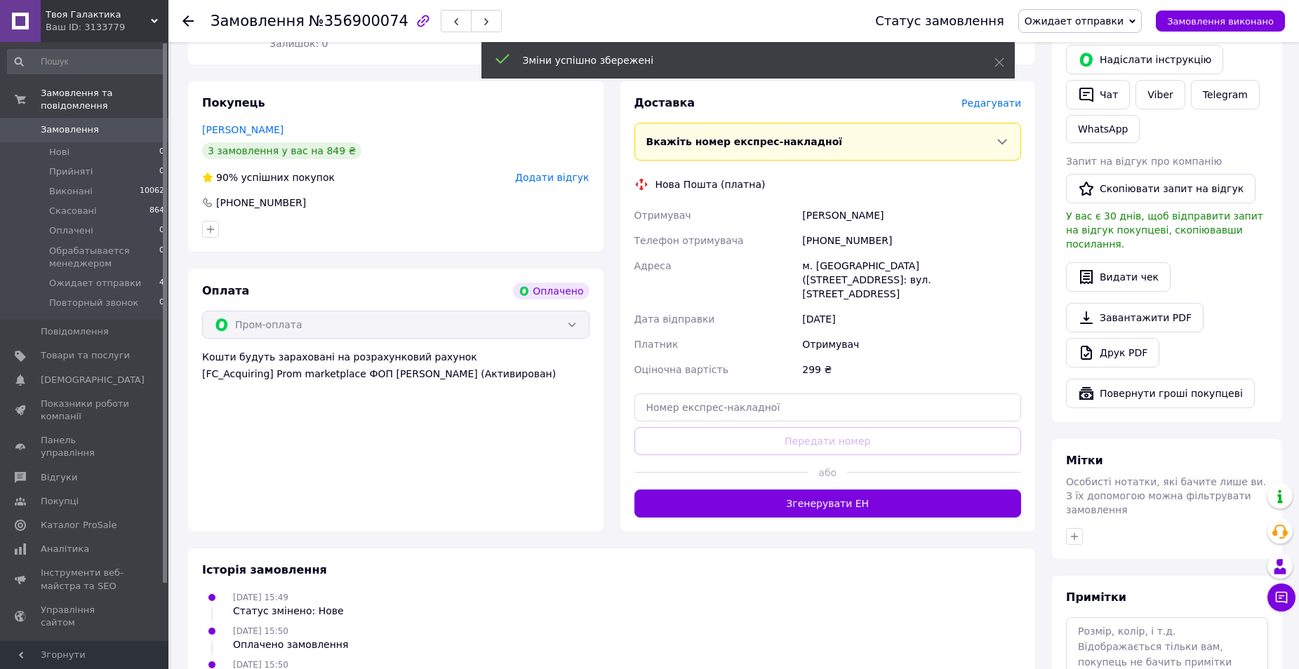
scroll to position [631, 0]
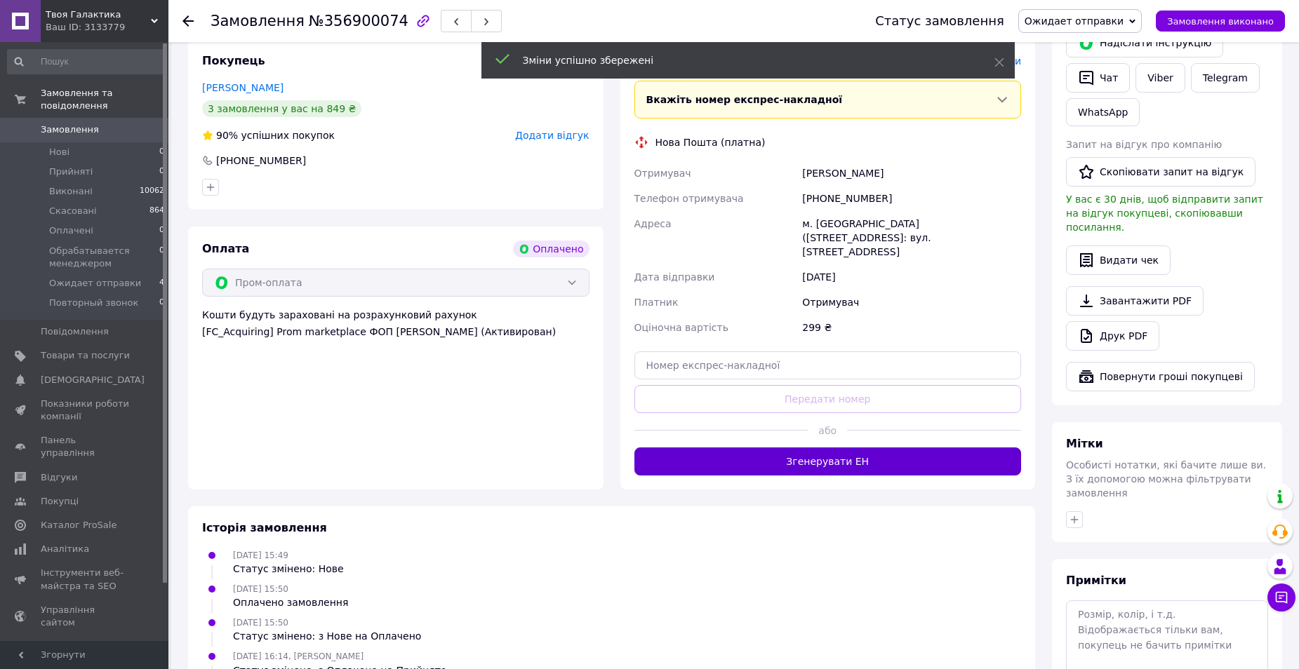
click at [823, 448] on button "Згенерувати ЕН" at bounding box center [827, 462] width 387 height 28
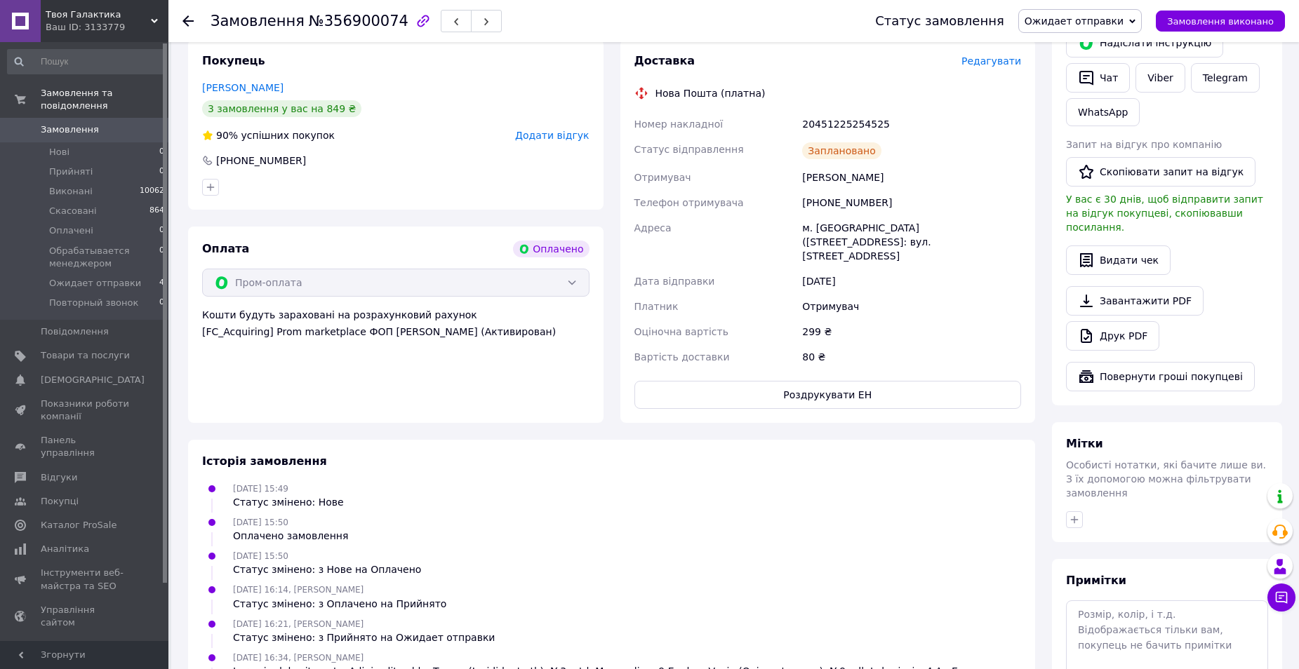
click at [188, 18] on icon at bounding box center [187, 20] width 11 height 11
